Goal: Browse casually

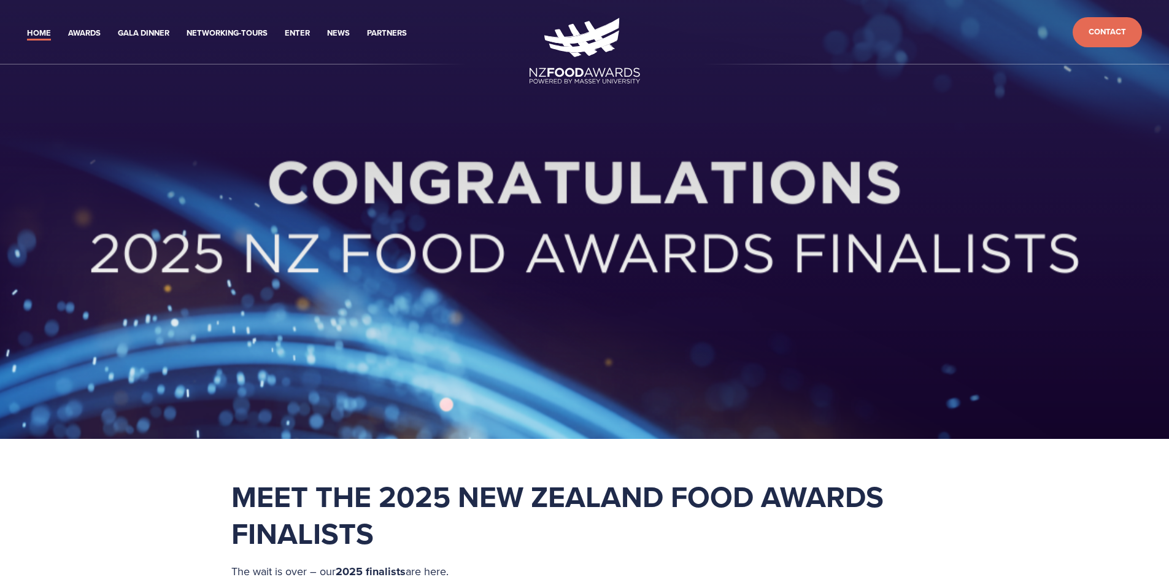
click at [414, 173] on div at bounding box center [584, 238] width 785 height 157
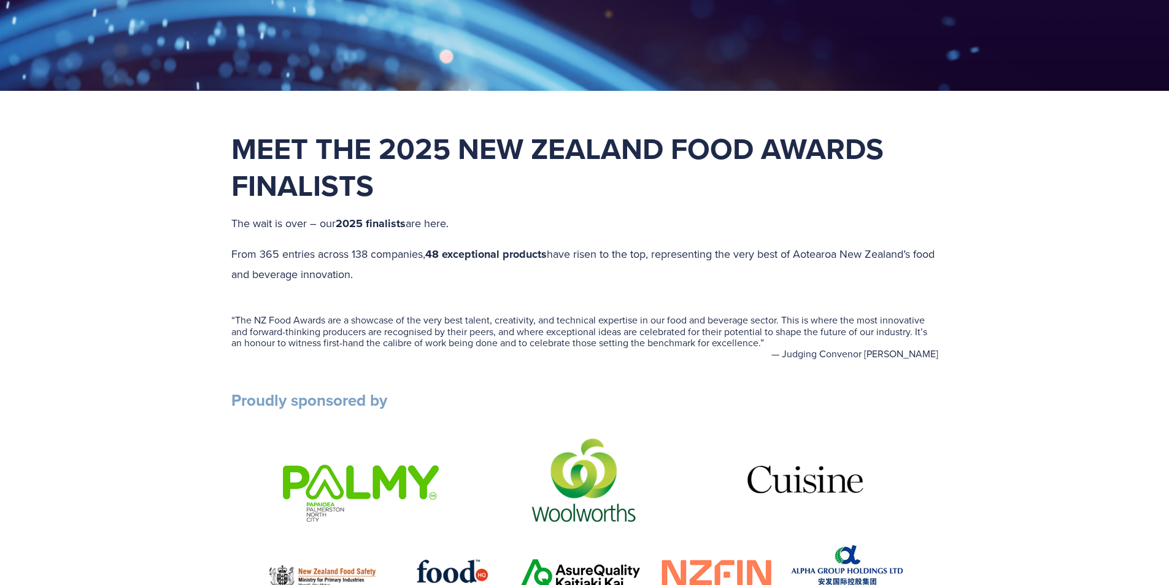
scroll to position [491, 0]
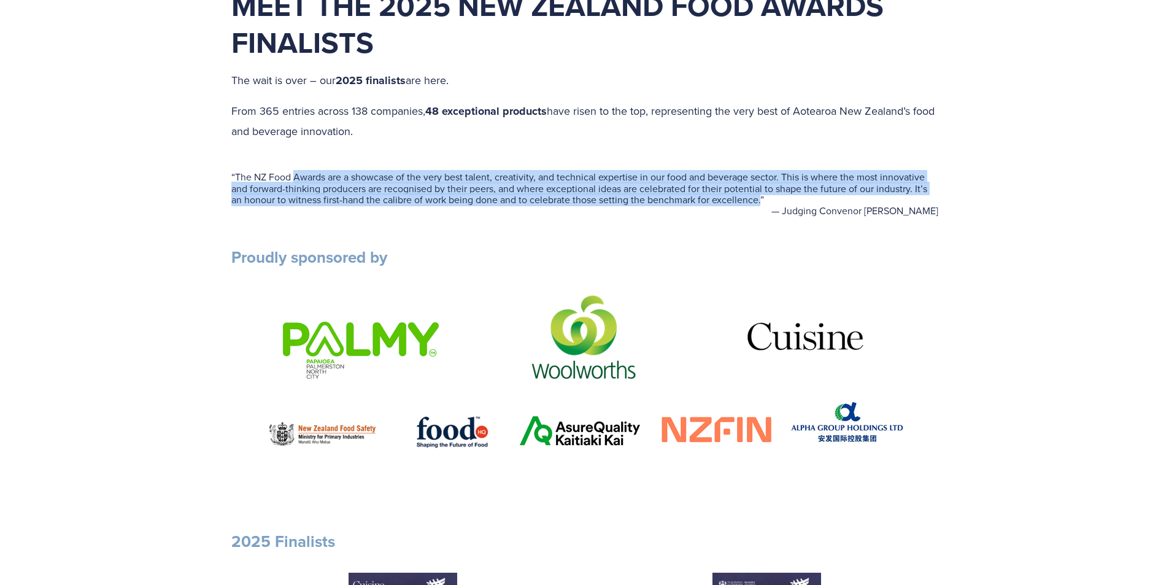
drag, startPoint x: 295, startPoint y: 177, endPoint x: 761, endPoint y: 202, distance: 466.3
click at [761, 202] on blockquote "“ The NZ Food Awards are a showcase of the very best talent, creativity, and te…" at bounding box center [584, 188] width 707 height 34
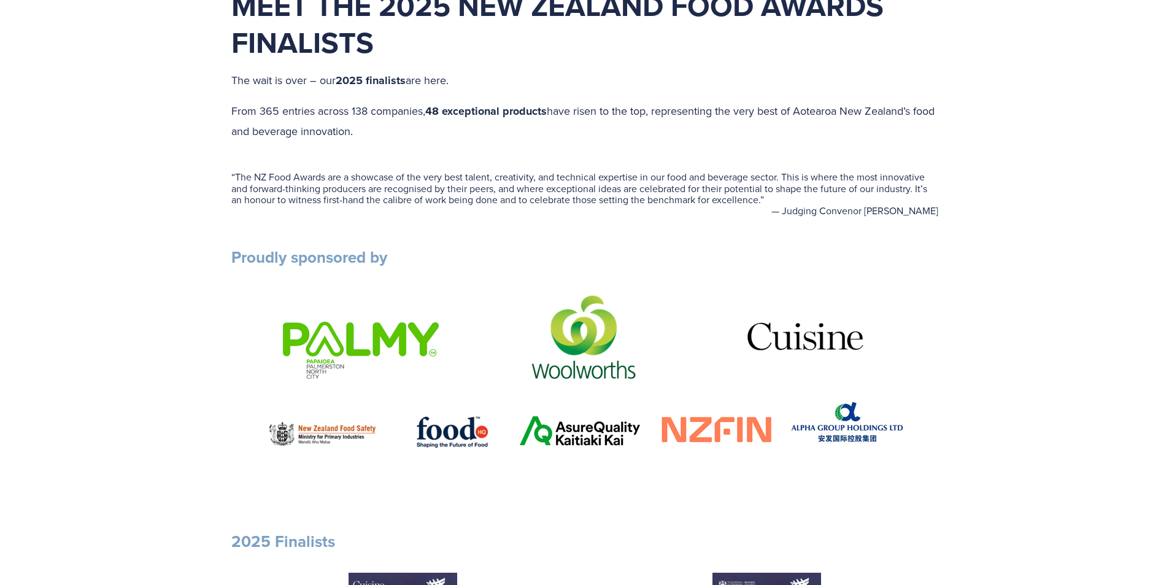
click at [496, 140] on p "From 365 entries across 138 companies, 48 exceptional products have risen to th…" at bounding box center [584, 120] width 707 height 39
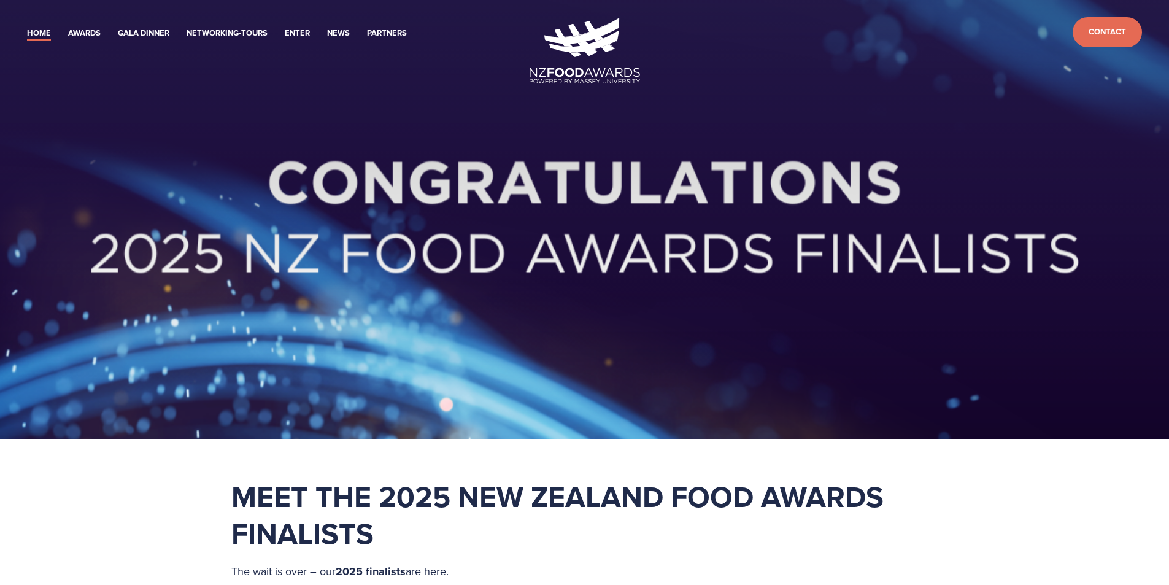
scroll to position [409, 0]
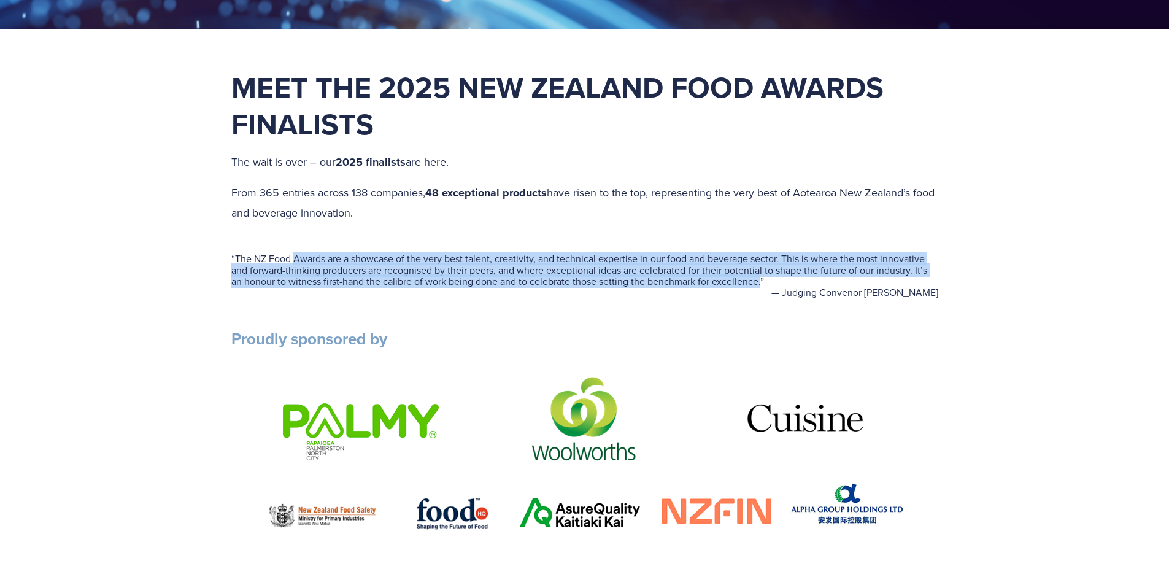
drag, startPoint x: 295, startPoint y: 256, endPoint x: 760, endPoint y: 285, distance: 466.5
click at [760, 285] on blockquote "“ The NZ Food Awards are a showcase of the very best talent, creativity, and te…" at bounding box center [584, 270] width 707 height 34
copy blockquote "Awards are a showcase of the very best talent, creativity, and technical expert…"
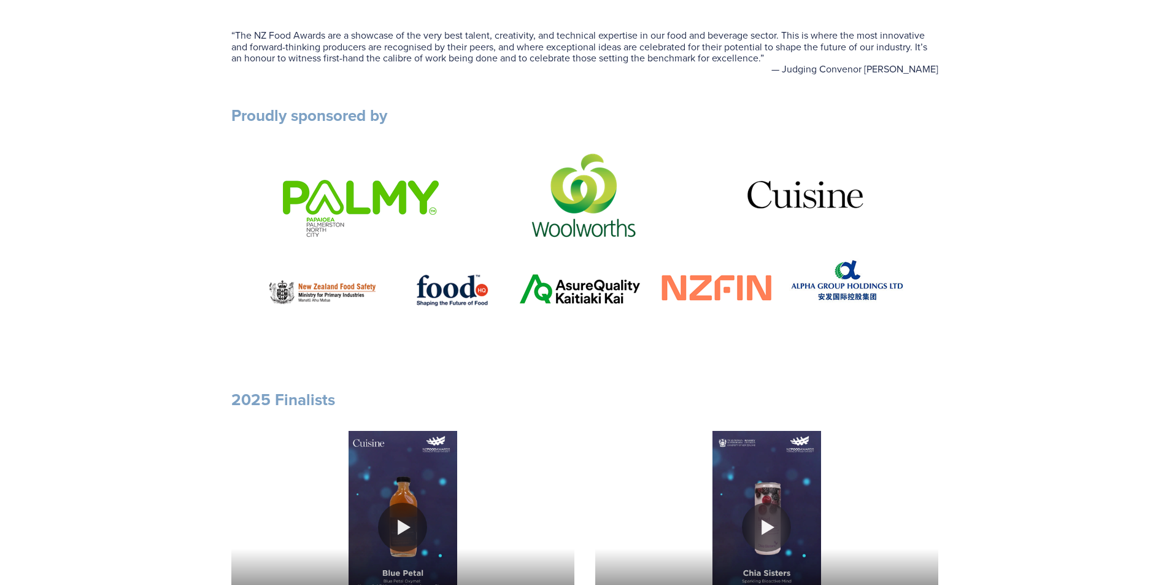
scroll to position [655, 0]
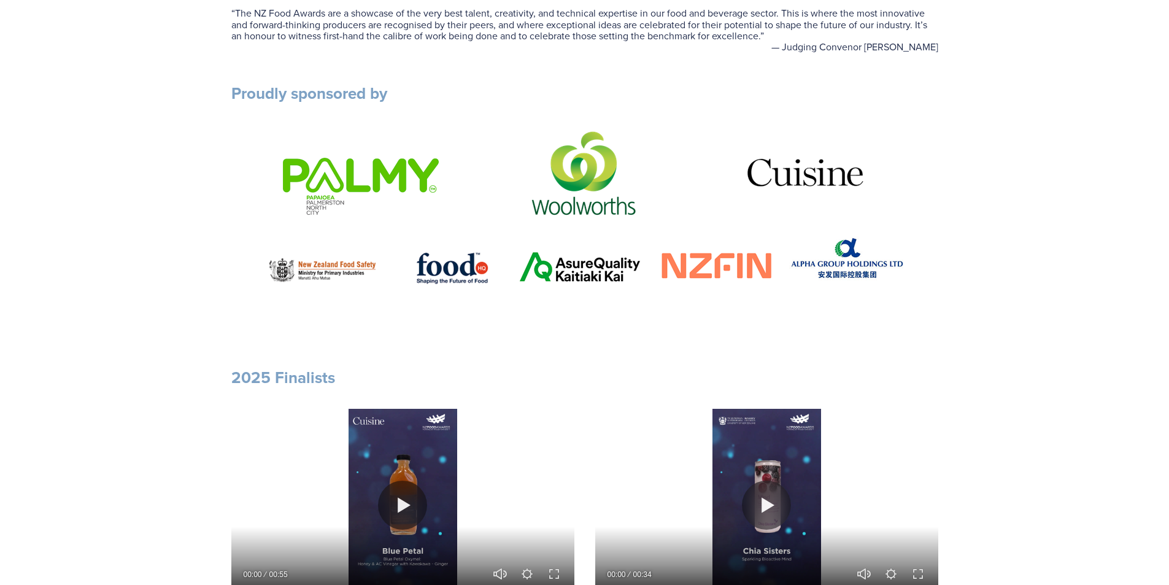
drag, startPoint x: 250, startPoint y: 162, endPoint x: 932, endPoint y: 278, distance: 691.4
click at [932, 278] on div at bounding box center [584, 214] width 707 height 181
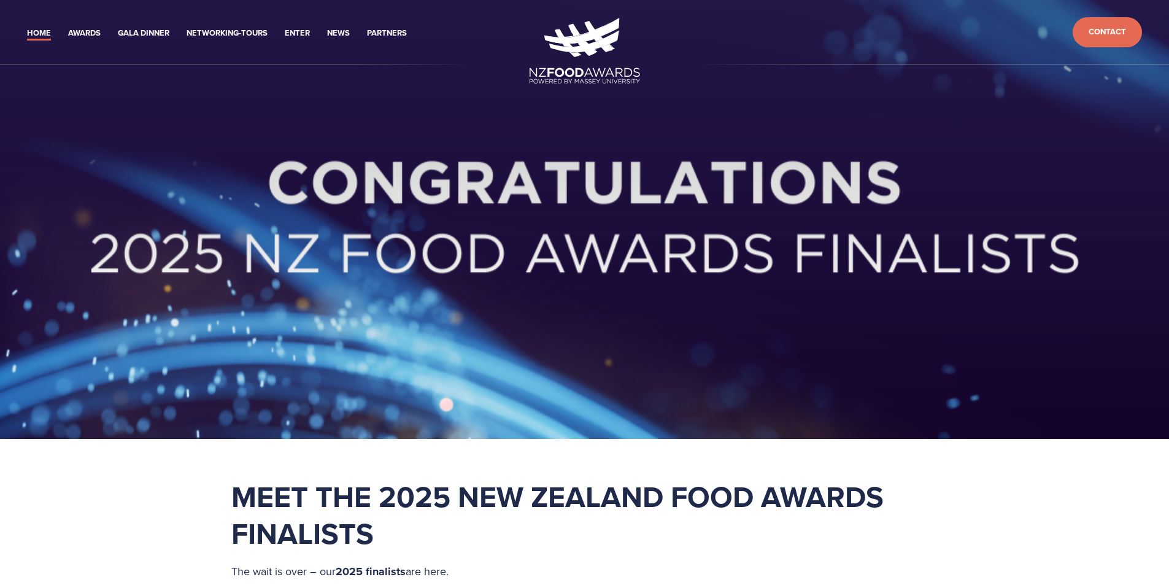
scroll to position [4271, 0]
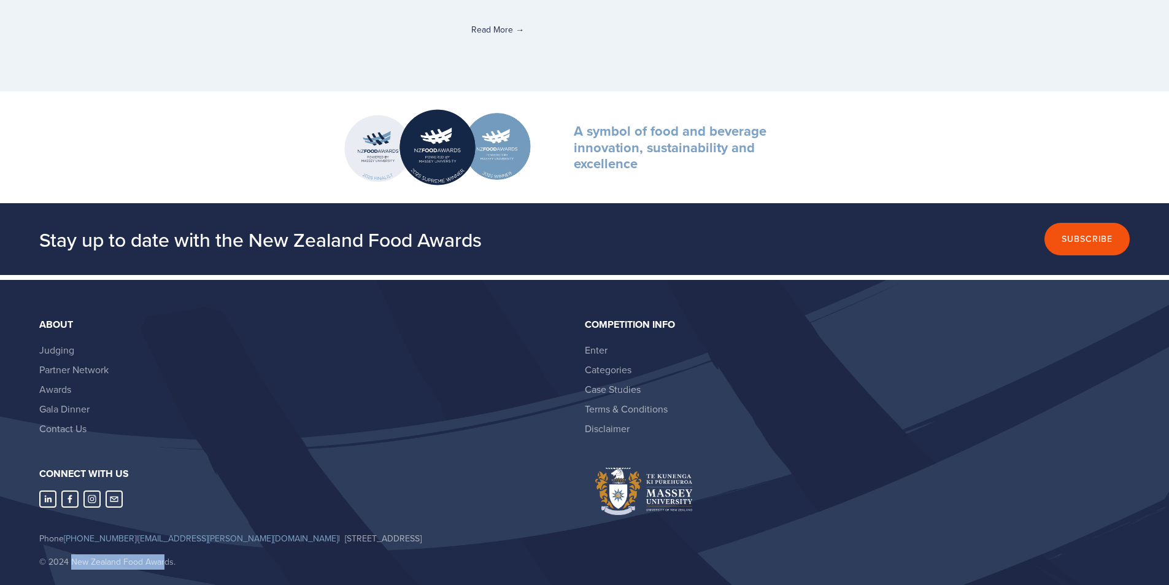
drag, startPoint x: 71, startPoint y: 526, endPoint x: 164, endPoint y: 520, distance: 92.9
click at [164, 554] on p "© 2024 New Zealand Food Awards." at bounding box center [306, 561] width 535 height 15
click at [232, 121] on section "A symbol of food and beverage innovation, sustainability and excellence" at bounding box center [584, 147] width 1169 height 112
